Goal: Find specific page/section: Find specific page/section

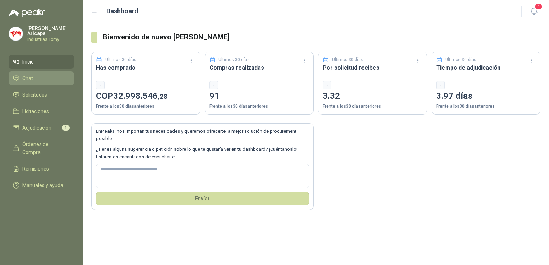
click at [34, 78] on li "Chat" at bounding box center [41, 78] width 57 height 8
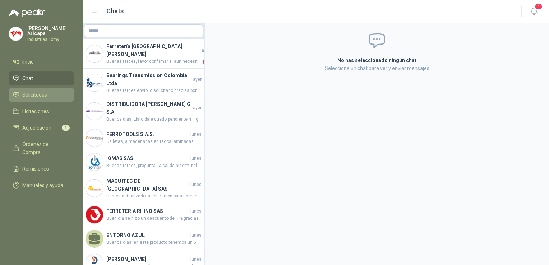
click at [36, 93] on span "Solicitudes" at bounding box center [34, 95] width 25 height 8
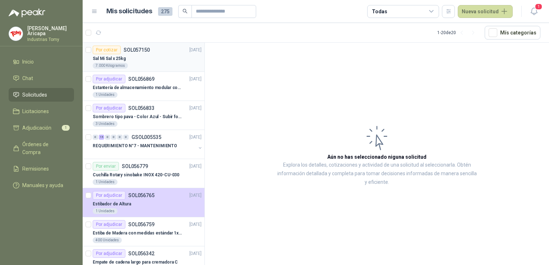
click at [148, 64] on div "7.000 Kilogramos" at bounding box center [147, 66] width 109 height 6
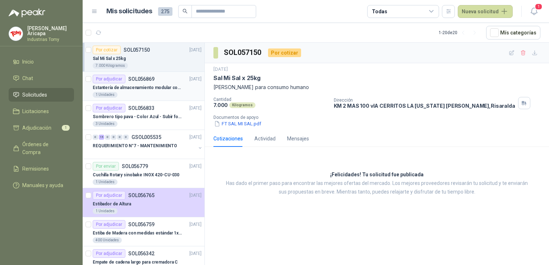
click at [148, 87] on p "Estantería de almacenamiento modular con organizadores abiertos" at bounding box center [137, 87] width 89 height 7
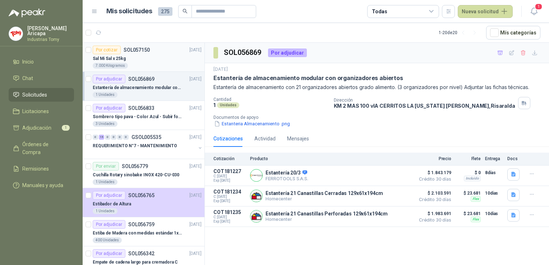
click at [170, 61] on div "Sal Mi Sal x 25kg" at bounding box center [147, 58] width 109 height 9
